Goal: Task Accomplishment & Management: Manage account settings

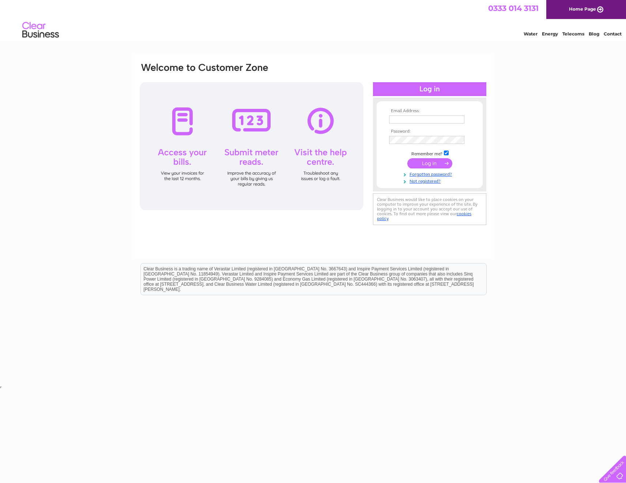
click at [424, 125] on td at bounding box center [429, 127] width 85 height 4
click at [423, 114] on td at bounding box center [429, 120] width 85 height 12
click at [424, 116] on input "text" at bounding box center [426, 120] width 75 height 8
type input "Cheryl.sauvary@pricebailey.co.uk"
click at [423, 137] on td at bounding box center [429, 140] width 85 height 12
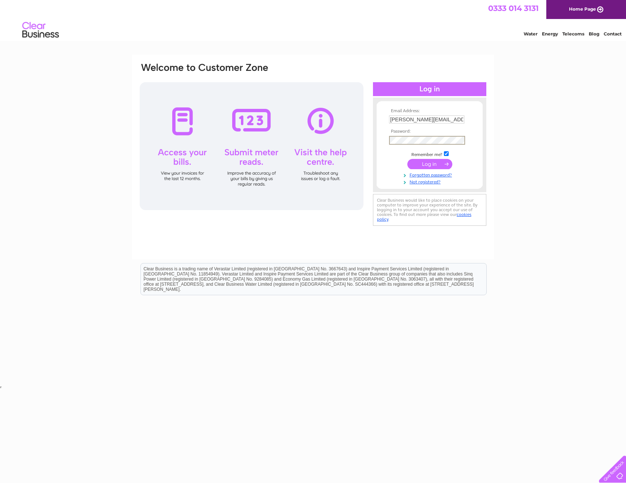
click at [419, 163] on input "submit" at bounding box center [429, 164] width 45 height 10
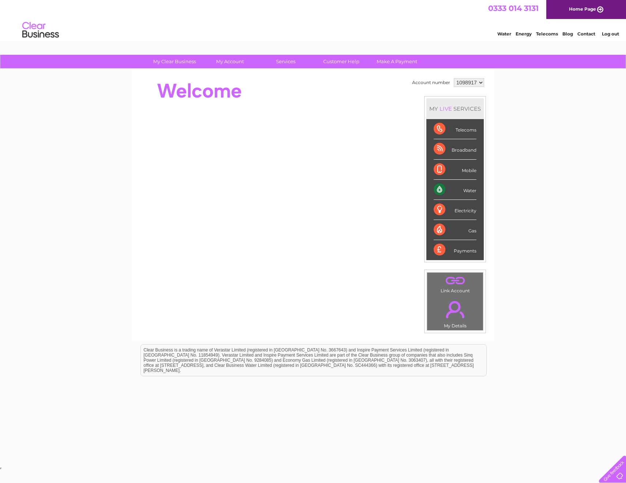
click at [466, 81] on select "1098917 1098920 1098925 1145575" at bounding box center [469, 82] width 30 height 9
click at [474, 80] on select "1098917 1098920 1098925 1145575" at bounding box center [469, 82] width 30 height 9
click at [451, 314] on link "." at bounding box center [455, 310] width 52 height 26
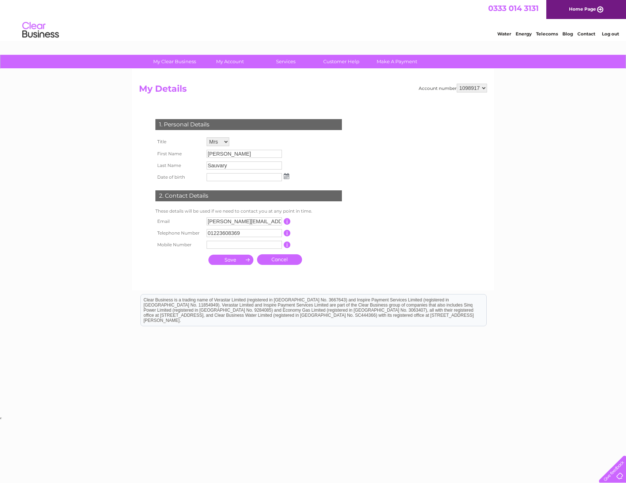
click at [222, 141] on select "Mr Mrs Ms Miss Dr Rev Prof Other" at bounding box center [218, 141] width 23 height 9
select select "Mr"
click at [207, 137] on select "Mr Mrs Ms Miss Dr Rev Prof Other" at bounding box center [218, 142] width 23 height 10
drag, startPoint x: 238, startPoint y: 153, endPoint x: 198, endPoint y: 153, distance: 39.8
click at [198, 153] on tr "First Name Cheryl" at bounding box center [222, 154] width 137 height 12
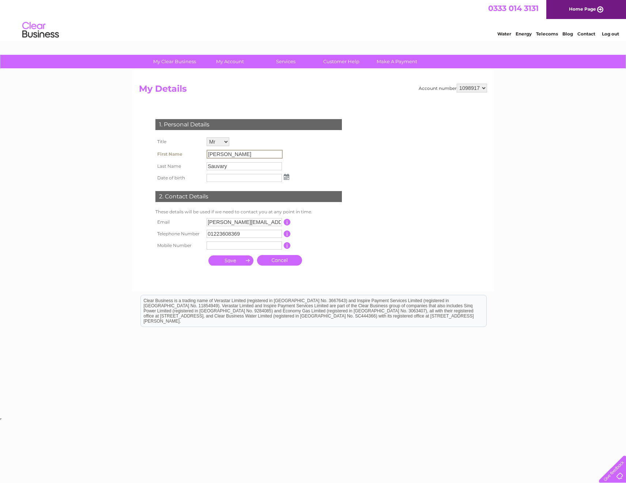
click at [237, 152] on input "Cheryl" at bounding box center [245, 154] width 76 height 9
click at [239, 152] on input "Cheryl" at bounding box center [245, 154] width 76 height 9
click at [239, 155] on input "Cheryl" at bounding box center [245, 154] width 76 height 9
drag, startPoint x: 239, startPoint y: 155, endPoint x: 235, endPoint y: 155, distance: 3.7
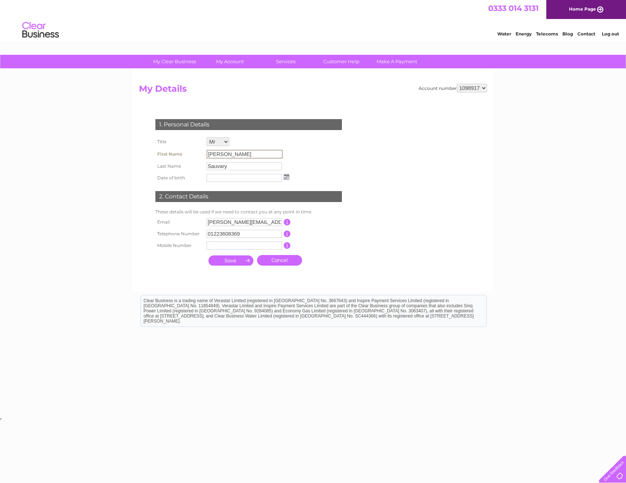
click at [236, 155] on input "Cheryl" at bounding box center [245, 154] width 76 height 9
click at [233, 179] on input "text" at bounding box center [245, 177] width 76 height 9
click at [256, 225] on input "cheryl.sauvary@pricebailey.co.uk" at bounding box center [244, 222] width 75 height 8
drag, startPoint x: 208, startPoint y: 224, endPoint x: 264, endPoint y: 222, distance: 56.7
click at [264, 222] on input "cheryl.sauvary@pricebailey.co.uk" at bounding box center [245, 222] width 76 height 9
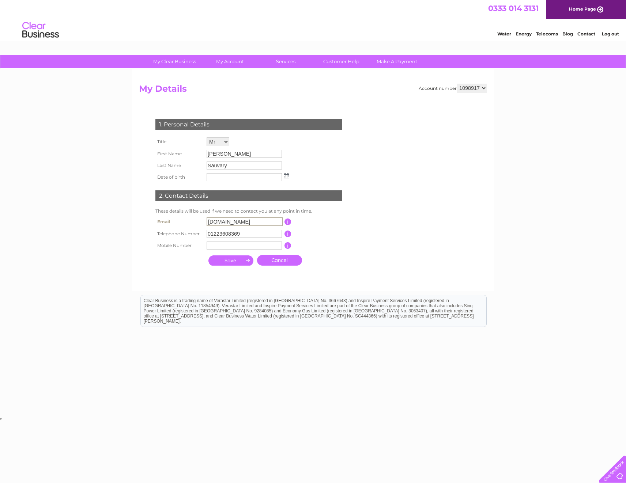
drag, startPoint x: 245, startPoint y: 222, endPoint x: 197, endPoint y: 221, distance: 47.2
click at [197, 221] on tr "Email iley.co.uk This should be a valid email address" at bounding box center [252, 222] width 196 height 12
type input "purchaseledger@pricebailey.co.uk"
click at [160, 273] on div at bounding box center [250, 276] width 222 height 15
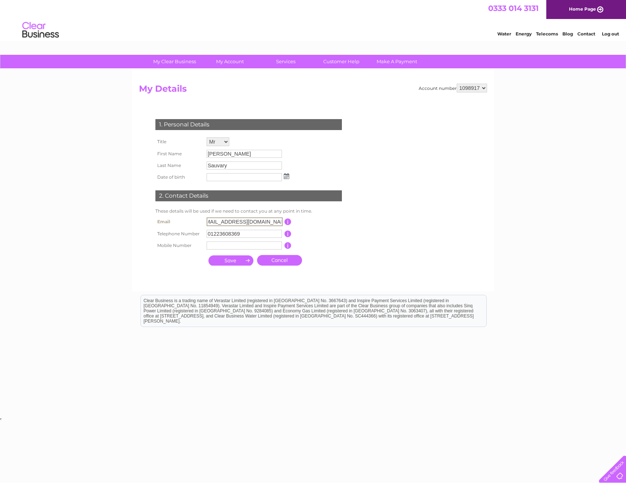
scroll to position [0, 0]
drag, startPoint x: 243, startPoint y: 232, endPoint x: 194, endPoint y: 234, distance: 49.7
click at [194, 234] on tr "Telephone Number 01223608369 This should be a valid landline telephone number s…" at bounding box center [252, 234] width 196 height 15
click at [193, 253] on div "1. Personal Details Title Mr Mrs Ms Miss Dr Rev Prof Other First Name Cheryl La…" at bounding box center [250, 190] width 222 height 157
click at [229, 261] on input "submit" at bounding box center [230, 260] width 45 height 10
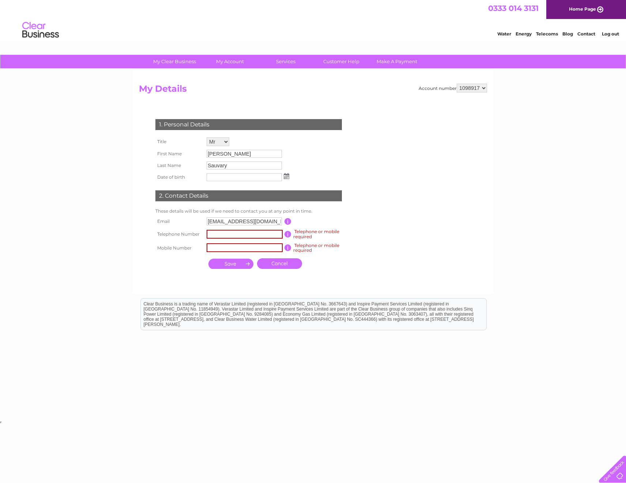
click at [220, 237] on input "text" at bounding box center [245, 234] width 76 height 9
click at [149, 251] on div "1. Personal Details Title Mr Mrs Ms Miss Dr Rev Prof Other First Name Cheryl La…" at bounding box center [250, 193] width 222 height 162
click at [216, 234] on input "text" at bounding box center [245, 234] width 76 height 9
click at [122, 279] on div "My Clear Business Login Details My Details My Preferences Link Account My Accou…" at bounding box center [313, 237] width 626 height 365
click at [215, 234] on input "text" at bounding box center [245, 234] width 76 height 9
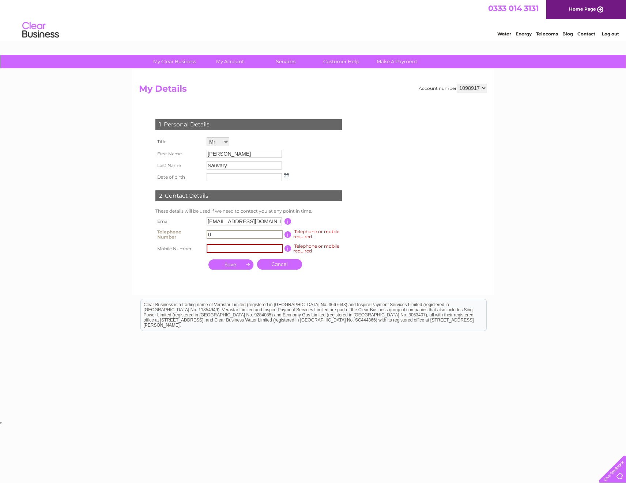
click at [215, 235] on input "0" at bounding box center [245, 234] width 76 height 9
paste input "text"
click at [213, 238] on input "0" at bounding box center [245, 234] width 76 height 9
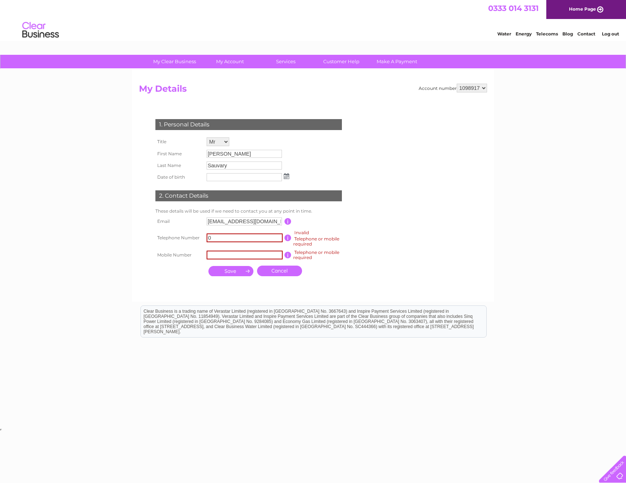
click at [242, 234] on input "0" at bounding box center [245, 238] width 76 height 9
click at [172, 269] on th at bounding box center [179, 271] width 51 height 18
click at [230, 239] on input "0122" at bounding box center [245, 238] width 76 height 9
type input "01223507627"
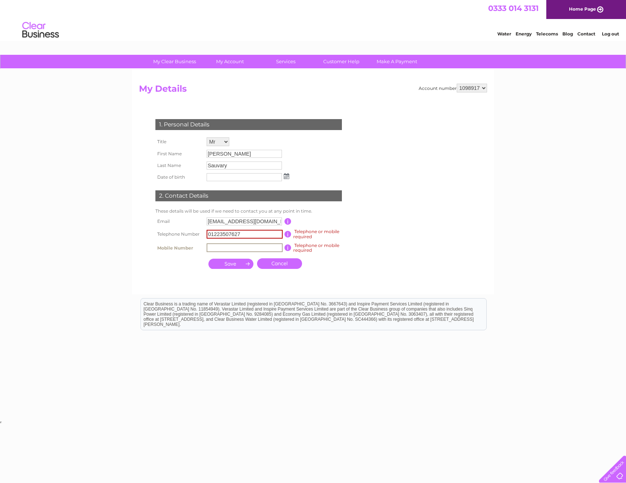
click at [235, 248] on input "text" at bounding box center [245, 247] width 76 height 9
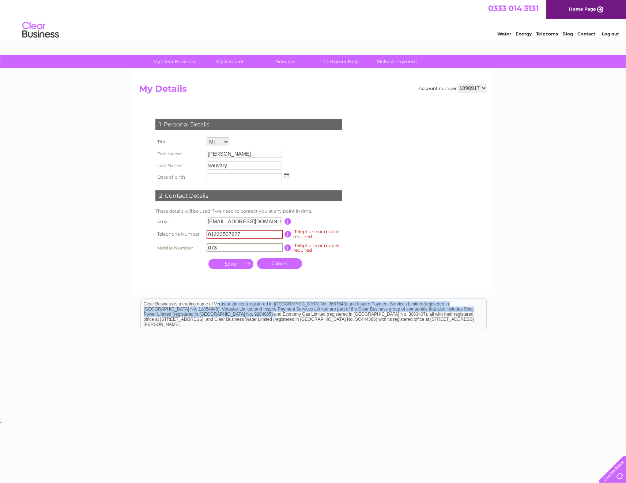
click at [184, 306] on div "Clear Business is a trading name of Verastar Limited (registered in [GEOGRAPHIC…" at bounding box center [313, 314] width 345 height 31
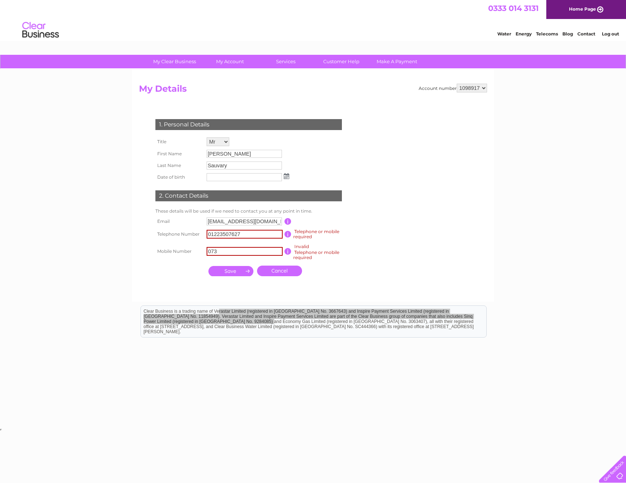
drag, startPoint x: 184, startPoint y: 12, endPoint x: 243, endPoint y: 252, distance: 247.7
click at [243, 253] on input "073" at bounding box center [245, 251] width 76 height 9
type input "07345447028"
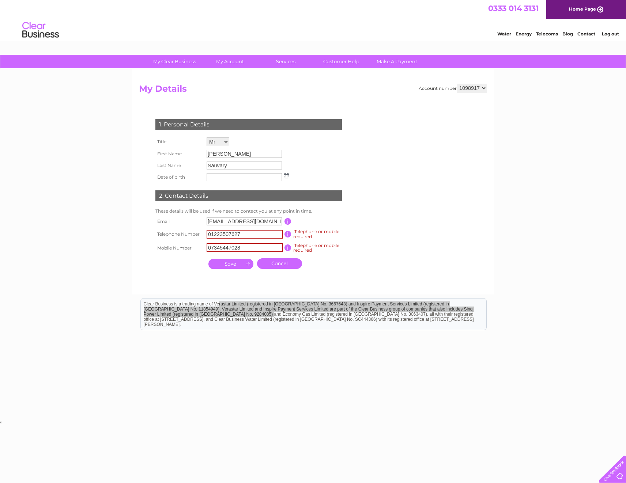
click at [189, 290] on div "Account number 1098917 1098920 1098925 1145575 My Details 1. Personal Details T…" at bounding box center [313, 182] width 362 height 226
click at [230, 265] on input "submit" at bounding box center [230, 264] width 45 height 10
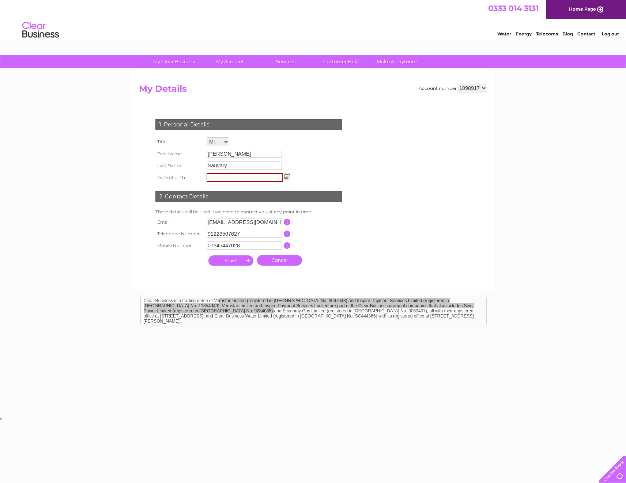
click at [231, 262] on input "submit" at bounding box center [230, 261] width 45 height 10
click at [174, 268] on th at bounding box center [179, 260] width 51 height 18
click at [233, 224] on input "purchaseledger@pricebailey.co.uk" at bounding box center [244, 222] width 75 height 8
click at [192, 237] on th "Telephone Number" at bounding box center [179, 235] width 51 height 12
click at [220, 260] on input "submit" at bounding box center [230, 261] width 45 height 10
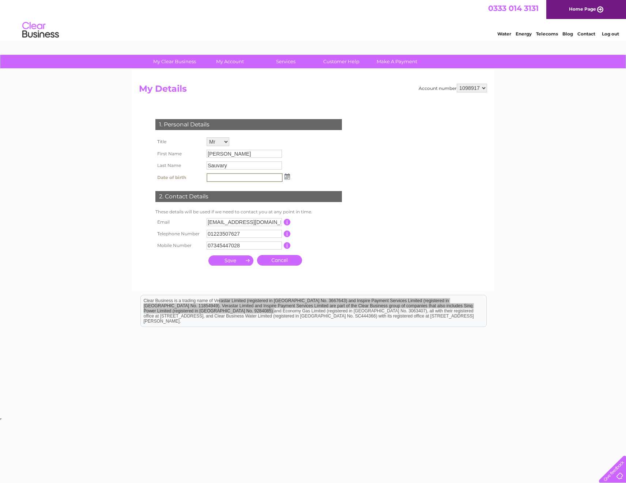
click at [221, 259] on input "submit" at bounding box center [230, 261] width 45 height 10
click at [476, 90] on select "1098917 1098920 1098925 1145575" at bounding box center [472, 88] width 30 height 9
click at [477, 88] on select "1098917 1098920 1098925 1145575" at bounding box center [472, 88] width 30 height 9
click at [589, 32] on link "Contact" at bounding box center [586, 33] width 18 height 5
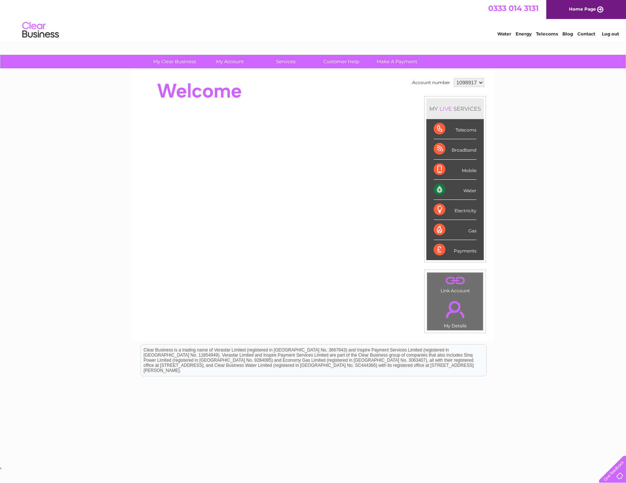
click at [456, 303] on link "." at bounding box center [455, 310] width 52 height 26
